Goal: Register for event/course

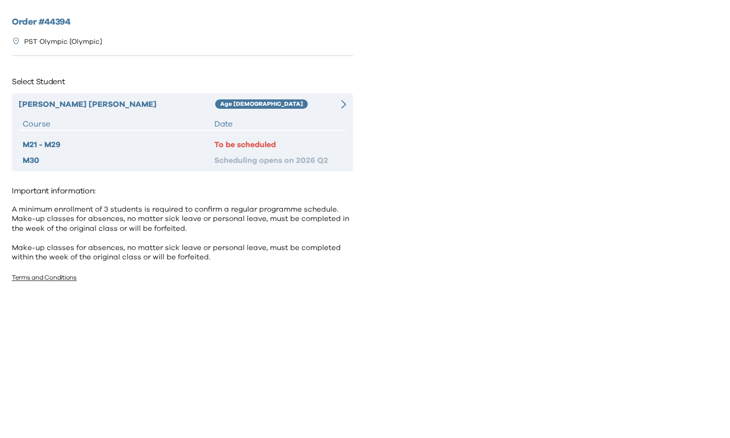
click at [341, 110] on div "[PERSON_NAME] Age [DEMOGRAPHIC_DATA] Course Date M21 - M29 To be scheduled M30 …" at bounding box center [182, 133] width 341 height 78
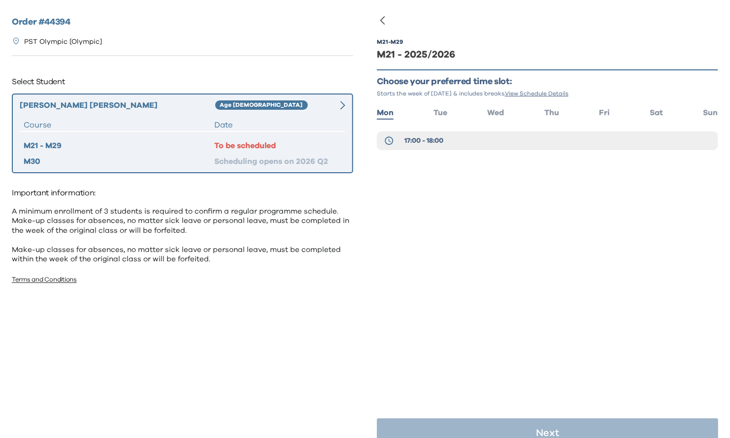
click at [664, 106] on ul "Mon Tue Wed Thu Fri Sat Sun" at bounding box center [547, 112] width 341 height 14
click at [663, 109] on span "Sat" at bounding box center [656, 113] width 13 height 8
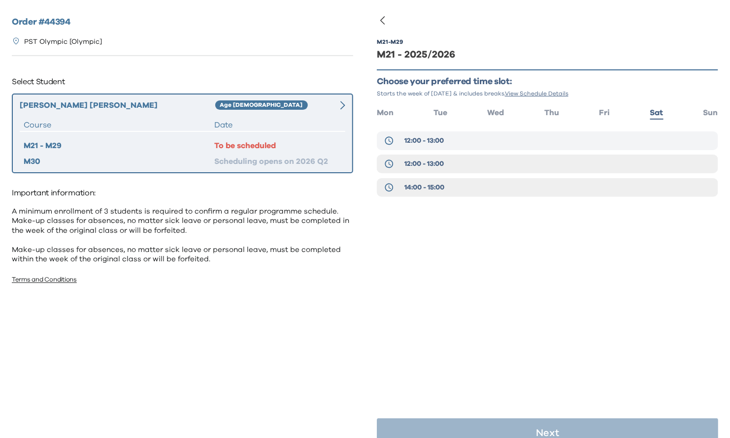
click at [464, 145] on button "12:00 - 13:00" at bounding box center [547, 140] width 341 height 19
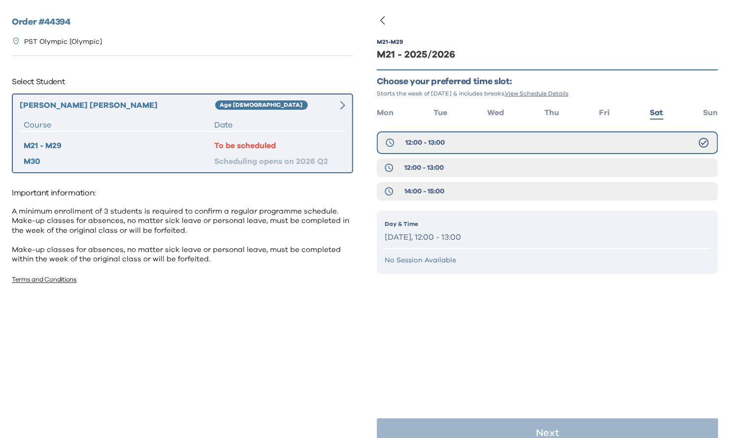
click at [489, 234] on p "Saturday, 12:00 - 13:00" at bounding box center [548, 237] width 326 height 14
click at [445, 238] on p "Saturday, 12:00 - 13:00" at bounding box center [548, 237] width 326 height 14
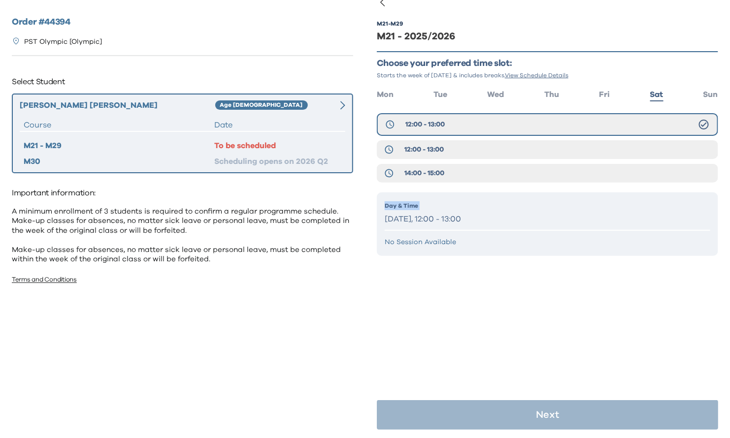
scroll to position [19, 0]
click at [481, 153] on button "12:00 - 13:00" at bounding box center [547, 149] width 341 height 19
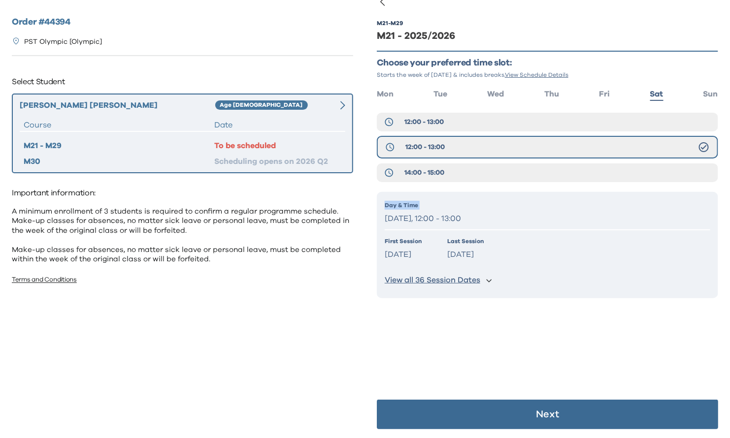
click at [493, 280] on button "View all 36 Session Dates" at bounding box center [548, 280] width 326 height 18
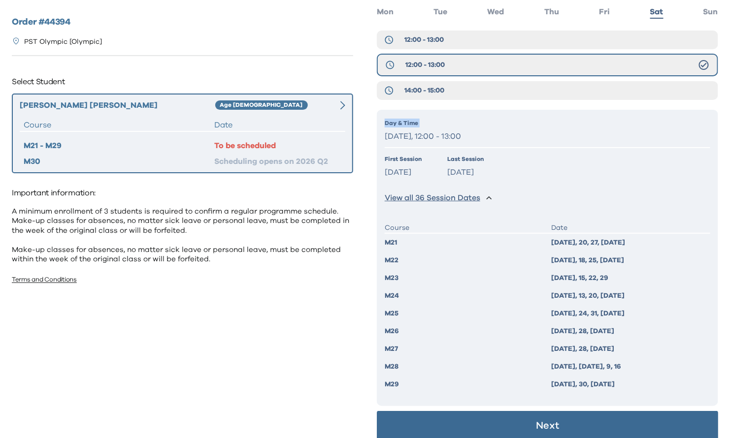
scroll to position [113, 0]
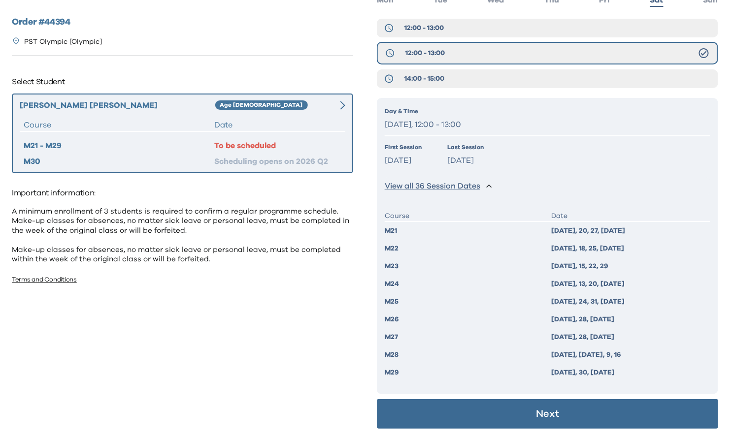
click at [484, 146] on p "Last Session" at bounding box center [465, 147] width 36 height 9
click at [609, 416] on button "Next" at bounding box center [547, 414] width 341 height 30
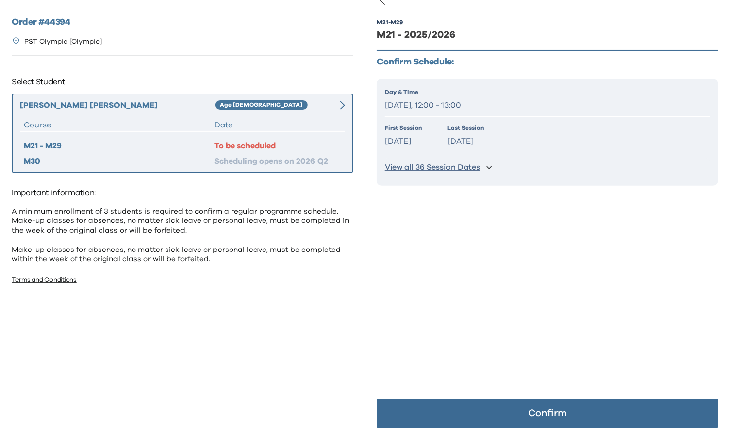
click at [610, 416] on button "Confirm" at bounding box center [547, 414] width 341 height 30
click at [567, 410] on p "Confirm" at bounding box center [547, 414] width 39 height 10
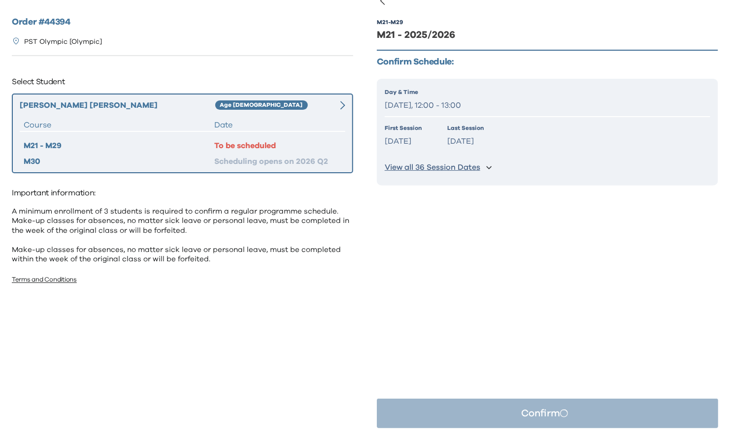
scroll to position [0, 0]
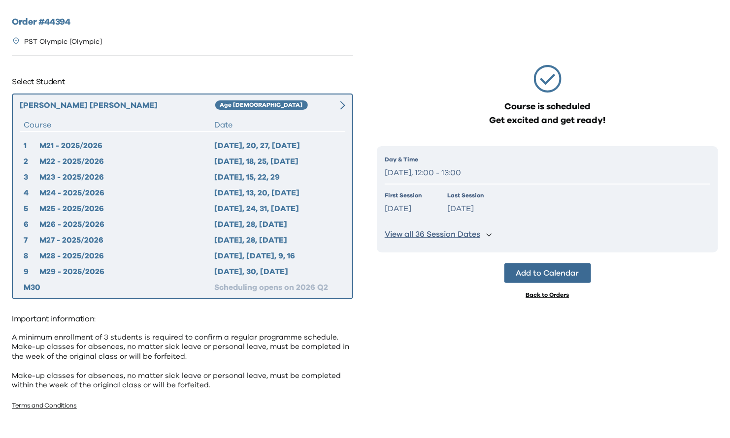
click at [587, 275] on button "Add to Calendar" at bounding box center [547, 273] width 87 height 20
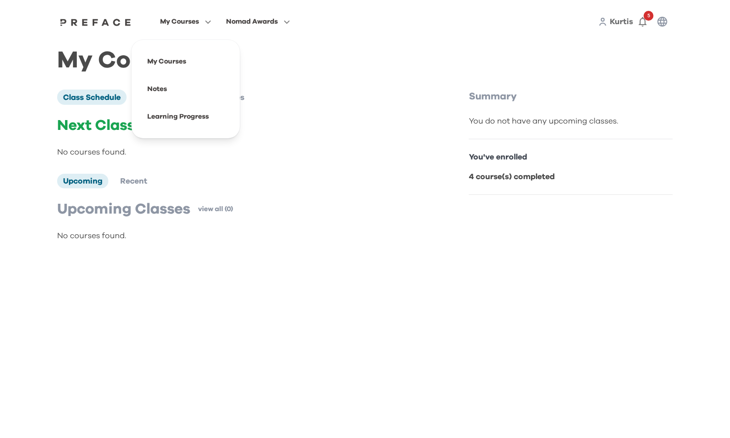
click at [192, 20] on span "My Courses" at bounding box center [179, 22] width 39 height 12
click at [170, 111] on span at bounding box center [185, 117] width 93 height 28
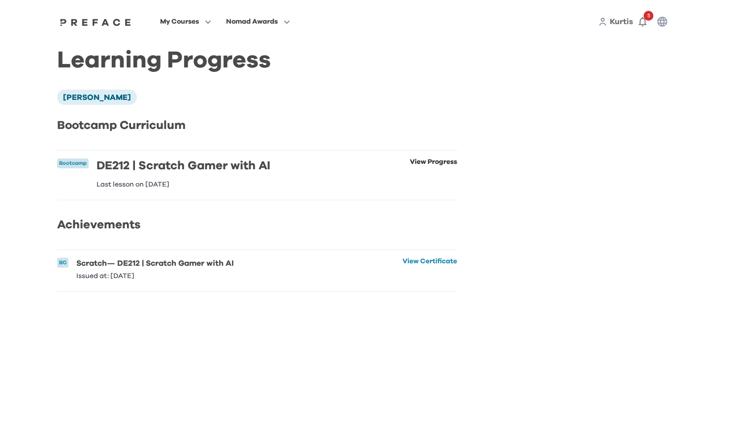
click at [448, 163] on link "View Progress" at bounding box center [433, 174] width 47 height 30
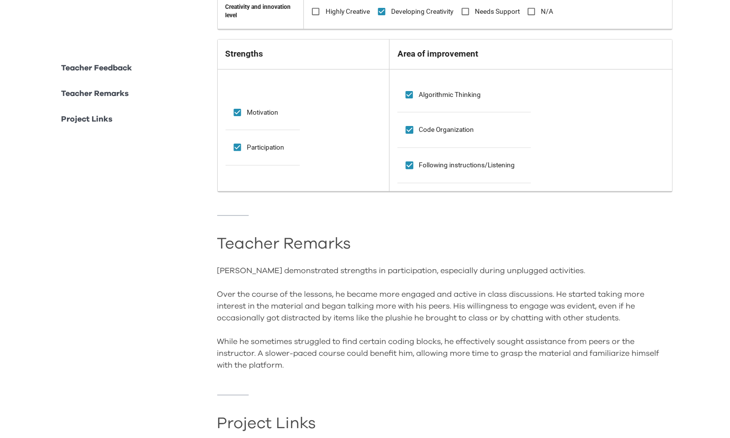
scroll to position [837, 0]
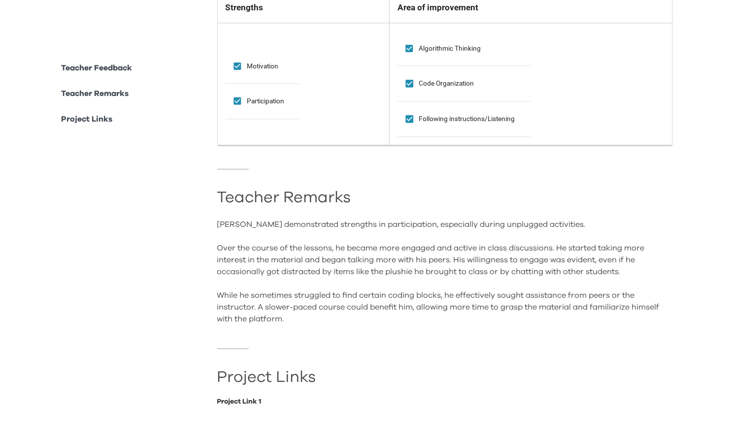
click at [247, 399] on link "Project Link 1" at bounding box center [445, 401] width 456 height 7
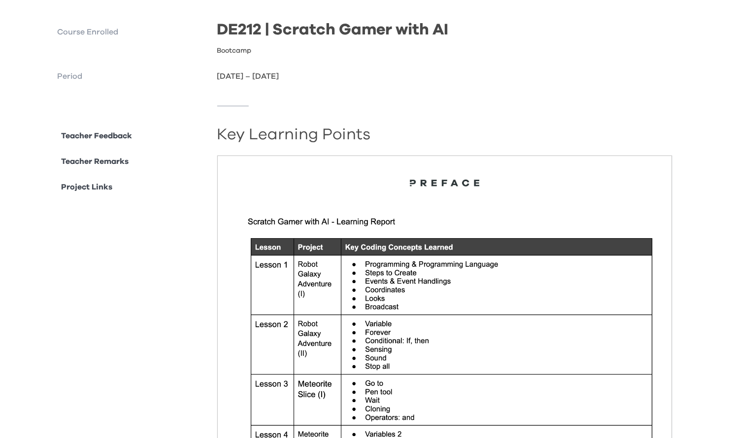
scroll to position [0, 0]
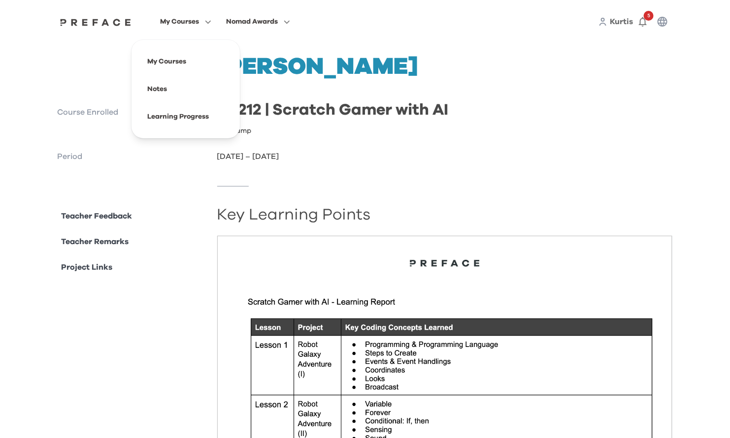
click at [182, 26] on span "My Courses" at bounding box center [179, 22] width 39 height 12
click at [168, 64] on span at bounding box center [185, 62] width 93 height 28
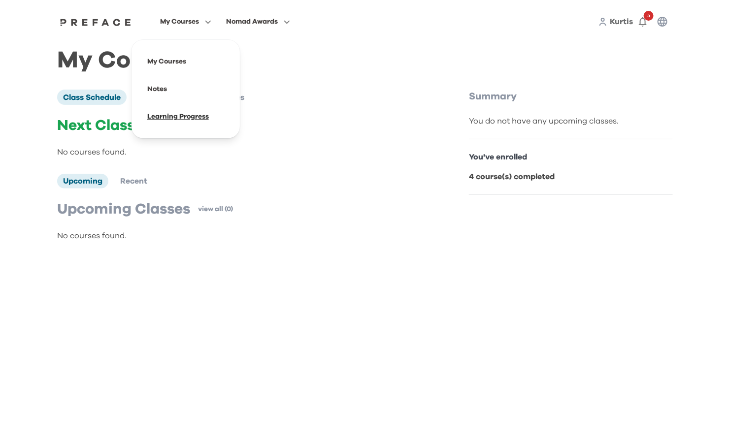
click at [181, 112] on span at bounding box center [185, 117] width 93 height 28
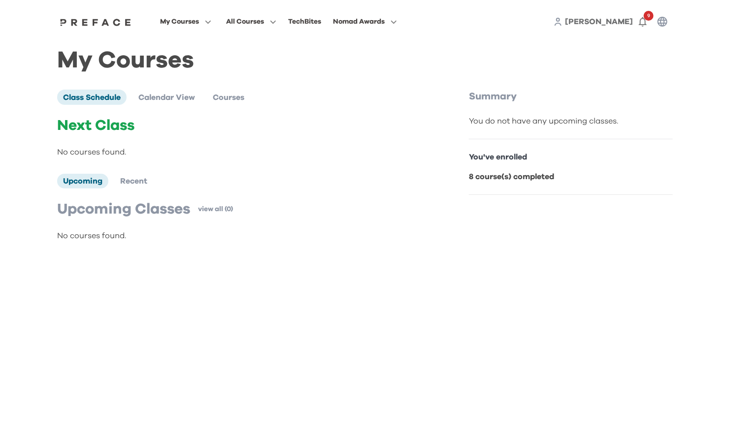
click at [618, 20] on span "[PERSON_NAME]" at bounding box center [599, 22] width 68 height 8
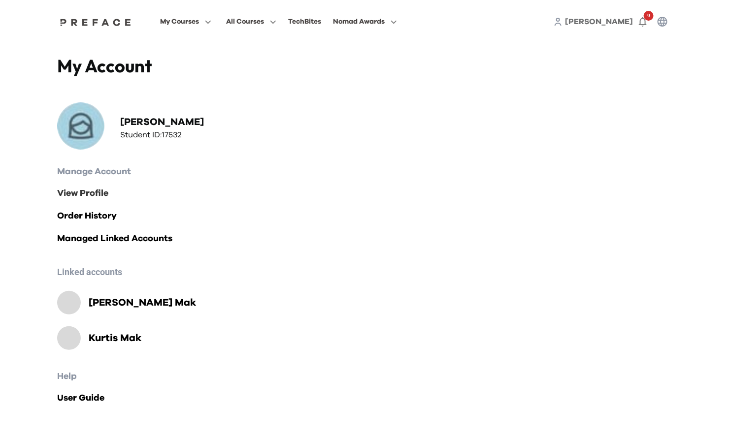
click at [98, 194] on link "View Profile" at bounding box center [365, 194] width 616 height 14
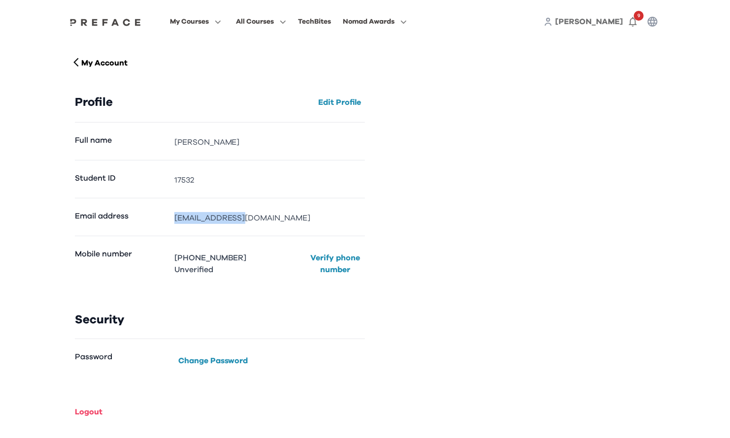
drag, startPoint x: 177, startPoint y: 216, endPoint x: 274, endPoint y: 216, distance: 97.5
click at [274, 216] on div "Email address [EMAIL_ADDRESS][DOMAIN_NAME]" at bounding box center [220, 217] width 290 height 38
copy div "[EMAIL_ADDRESS][DOMAIN_NAME]"
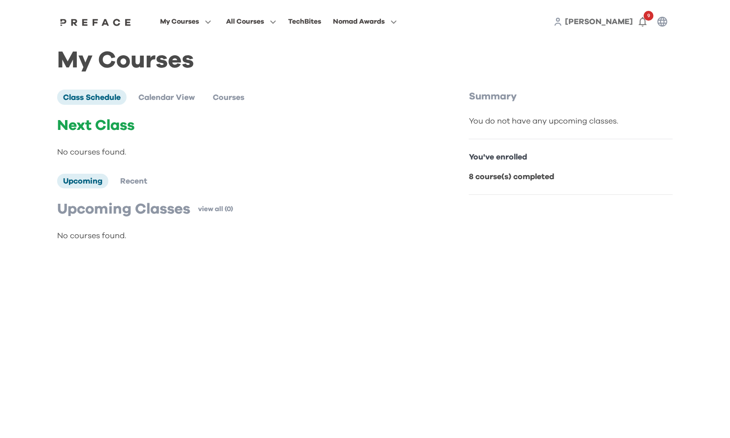
click at [195, 19] on span "My Courses" at bounding box center [179, 22] width 39 height 12
click at [188, 109] on span at bounding box center [185, 117] width 93 height 28
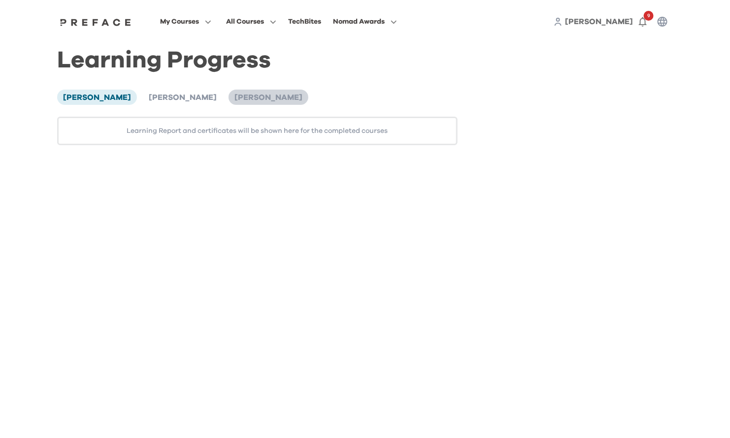
click at [229, 101] on li "Kurtis Mak" at bounding box center [269, 97] width 80 height 15
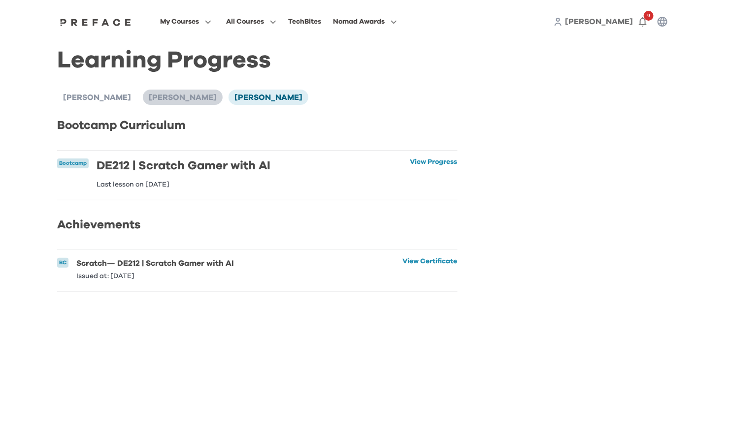
click at [159, 97] on span "Candice Mak" at bounding box center [183, 98] width 68 height 8
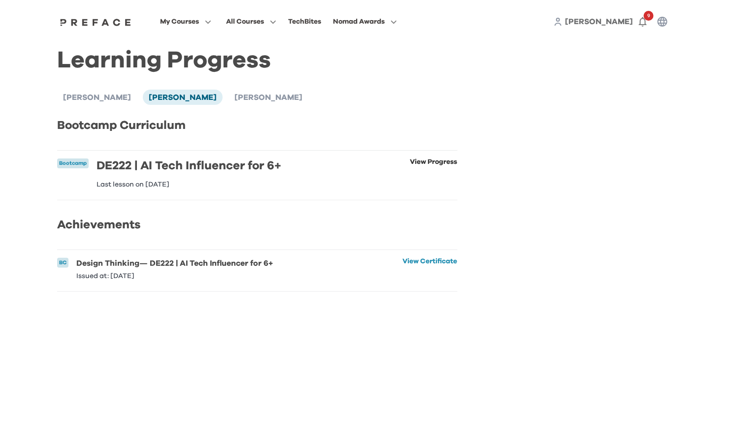
click at [423, 159] on link "View Progress" at bounding box center [433, 174] width 47 height 30
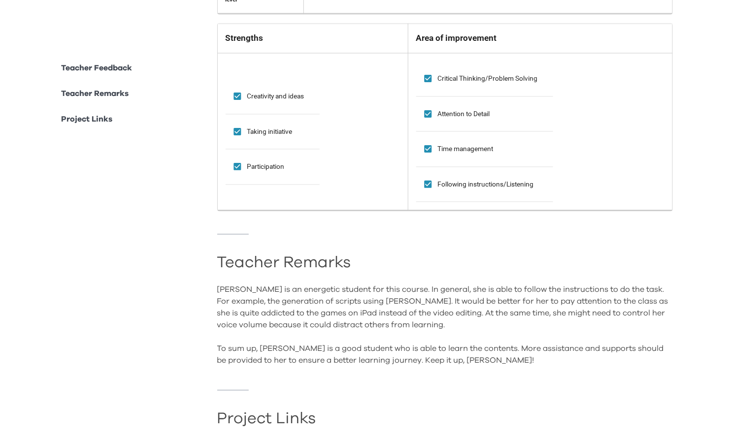
scroll to position [789, 0]
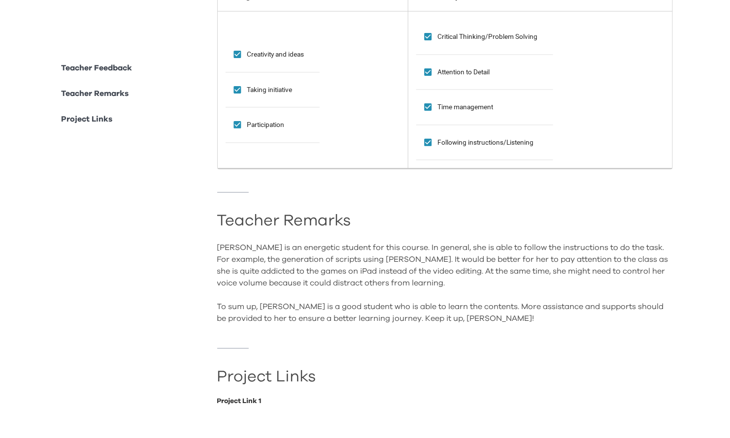
click at [252, 400] on link "Project Link 1" at bounding box center [445, 401] width 456 height 7
click at [232, 402] on link "Project Link 1" at bounding box center [445, 401] width 456 height 7
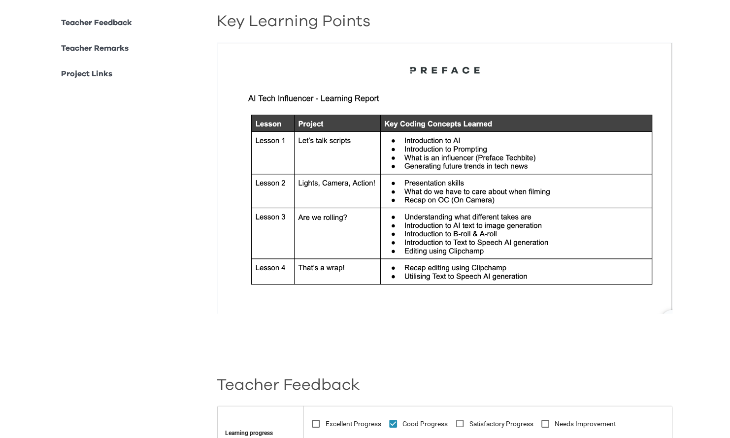
scroll to position [0, 0]
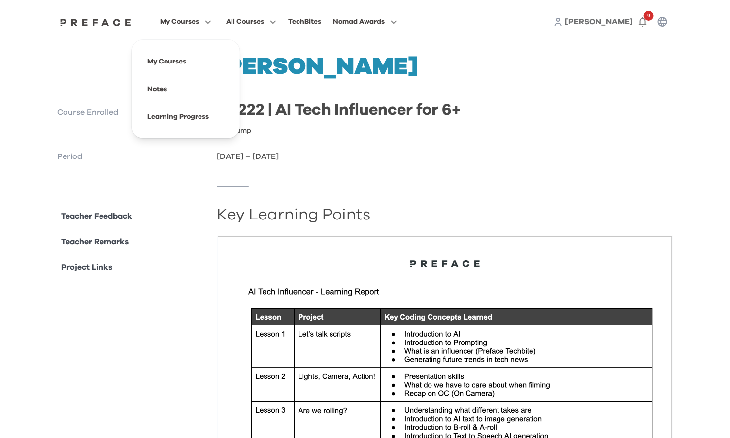
click at [190, 19] on span "My Courses" at bounding box center [179, 22] width 39 height 12
click at [176, 112] on span at bounding box center [185, 117] width 93 height 28
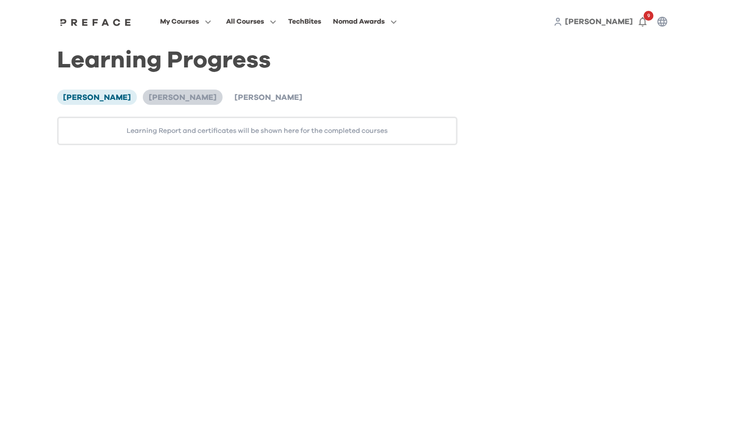
click at [170, 98] on span "[PERSON_NAME]" at bounding box center [183, 98] width 68 height 8
